Goal: Task Accomplishment & Management: Manage account settings

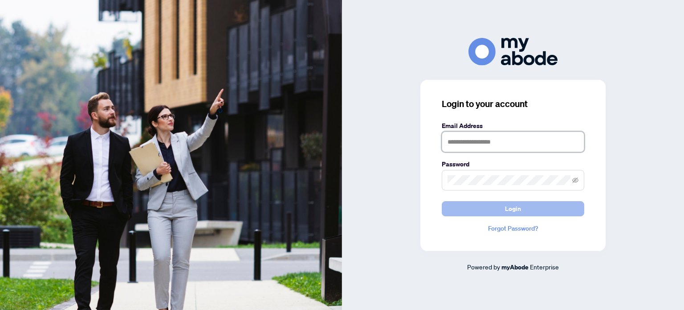
type input "**********"
click at [465, 210] on button "Login" at bounding box center [513, 208] width 143 height 15
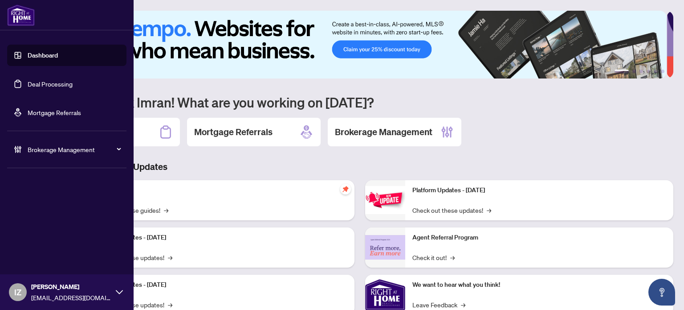
click at [28, 85] on link "Deal Processing" at bounding box center [50, 84] width 45 height 8
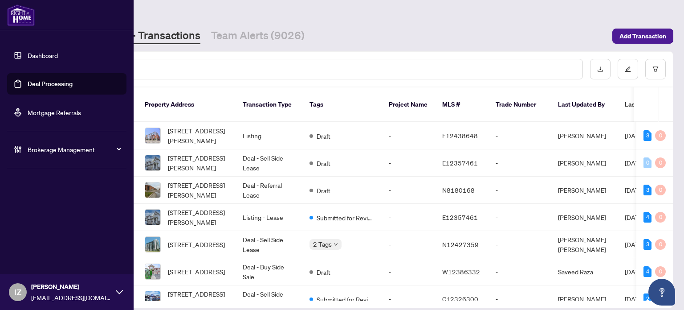
click at [56, 151] on span "Brokerage Management" at bounding box center [74, 149] width 93 height 10
click at [62, 154] on div "Brokerage Management" at bounding box center [66, 149] width 119 height 21
click at [41, 148] on span "Brokerage Management" at bounding box center [74, 149] width 93 height 10
click at [55, 212] on link "Manage Agents" at bounding box center [41, 213] width 44 height 8
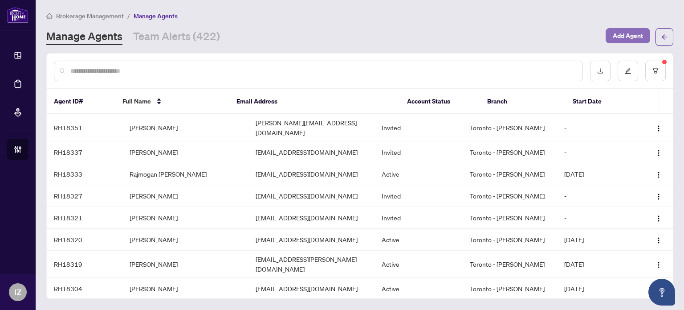
click at [626, 37] on span "Add Agent" at bounding box center [628, 36] width 30 height 14
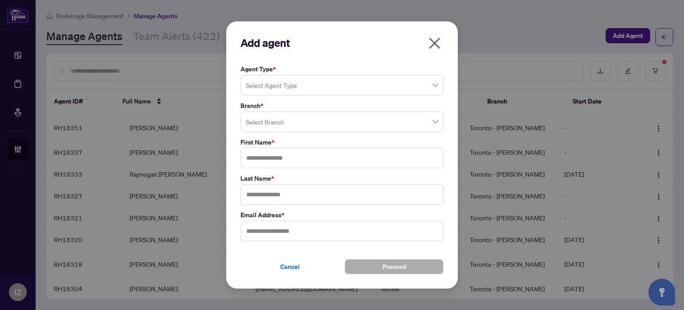
click at [435, 44] on icon "close" at bounding box center [435, 42] width 11 height 11
